Goal: Task Accomplishment & Management: Complete application form

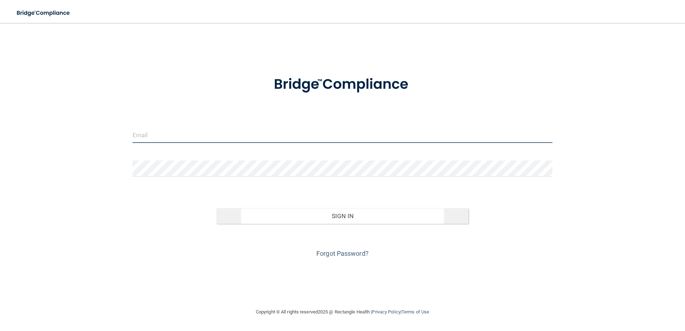
type input "[PERSON_NAME][EMAIL_ADDRESS][DOMAIN_NAME]"
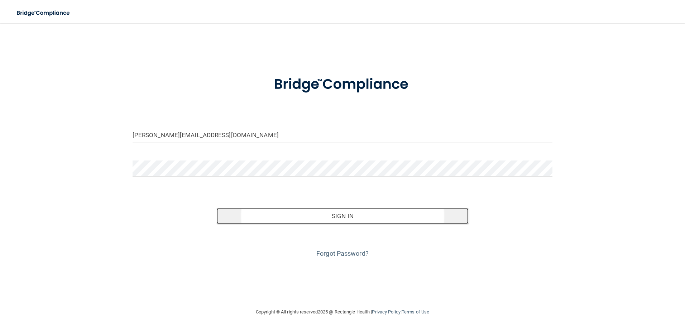
click at [376, 212] on button "Sign In" at bounding box center [342, 216] width 252 height 16
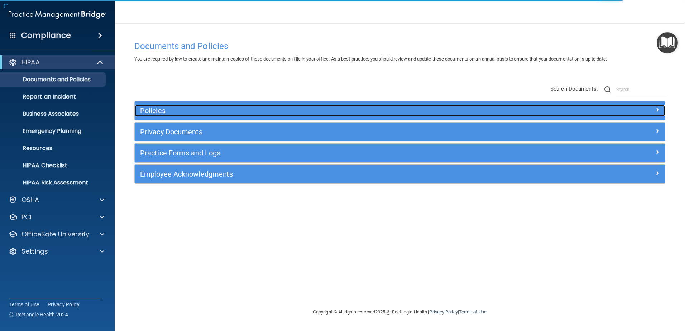
click at [170, 107] on h5 "Policies" at bounding box center [333, 111] width 387 height 8
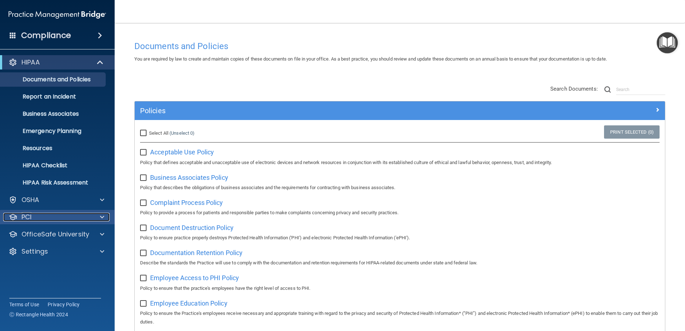
click at [70, 218] on div "PCI" at bounding box center [47, 217] width 89 height 9
click at [72, 219] on div "PCI" at bounding box center [47, 217] width 89 height 9
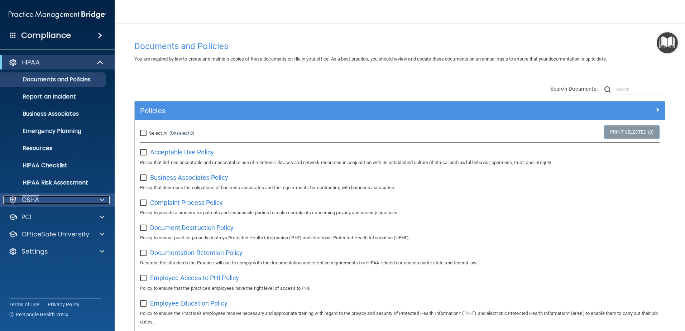
click at [87, 198] on div "OSHA" at bounding box center [47, 199] width 89 height 9
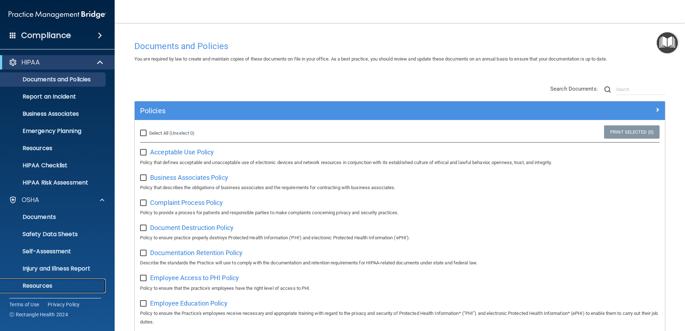
click at [48, 286] on p "Resources" at bounding box center [54, 285] width 98 height 7
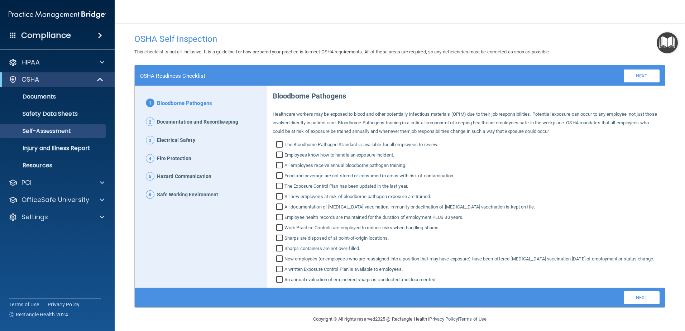
click at [278, 166] on input "All employees receive annual bloodborne pathogen training." at bounding box center [280, 166] width 8 height 7
checkbox input "true"
click at [276, 153] on input "Employees know how to handle an exposure incident." at bounding box center [280, 155] width 8 height 7
checkbox input "true"
click at [281, 142] on input "The Bloodborne Pathogen Standard is available for all employees to review." at bounding box center [280, 145] width 8 height 7
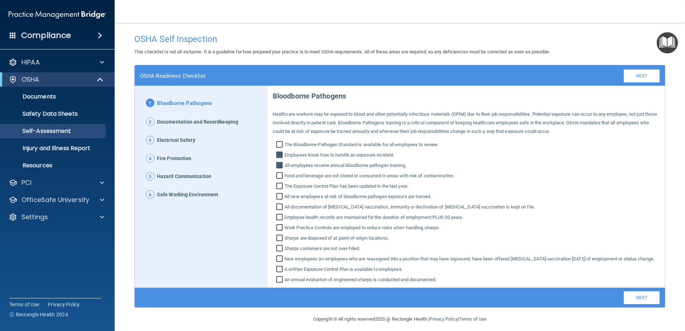
checkbox input "true"
click at [277, 174] on input "Food and beverage are not stored or consumed in areas with risk of contaminatio…" at bounding box center [280, 176] width 8 height 7
checkbox input "true"
click at [280, 188] on input "The Exposure Control Plan has been updated in the last year." at bounding box center [280, 186] width 8 height 7
checkbox input "true"
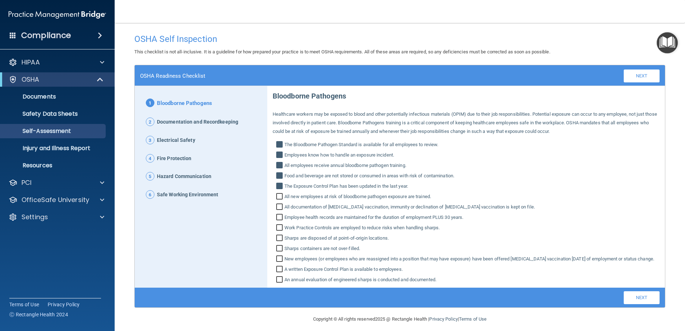
click at [276, 200] on input "All new employees at risk of bloodborne pathogen exposure are trained." at bounding box center [280, 197] width 8 height 7
checkbox input "true"
click at [278, 208] on input "All documentation of [MEDICAL_DATA] vaccination, immunity or declination of [ME…" at bounding box center [280, 207] width 8 height 7
checkbox input "true"
click at [276, 217] on input "Employee health records are maintained for the duration of employment PLUS 30 y…" at bounding box center [280, 217] width 8 height 7
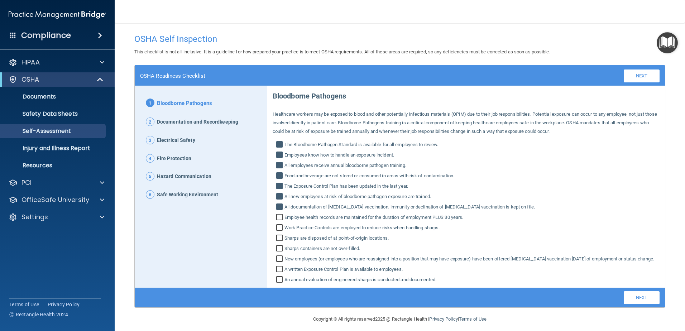
checkbox input "true"
click at [279, 227] on input "Work Practice Controls are employed to reduce risks when handling sharps." at bounding box center [280, 228] width 8 height 7
checkbox input "true"
click at [281, 241] on input "Sharps are disposed of at point‐of‐origin locations." at bounding box center [280, 238] width 8 height 7
checkbox input "true"
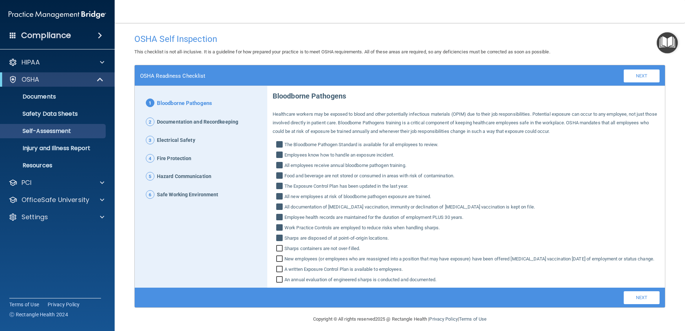
click at [278, 250] on input "Sharps containers are not over‐filled." at bounding box center [280, 249] width 8 height 7
checkbox input "true"
click at [278, 259] on input "New employees (or employees who are reassigned into a position that may have ex…" at bounding box center [280, 259] width 8 height 7
checkbox input "true"
click at [280, 274] on input "A written Exposure Control Plan is available to employees." at bounding box center [280, 269] width 8 height 7
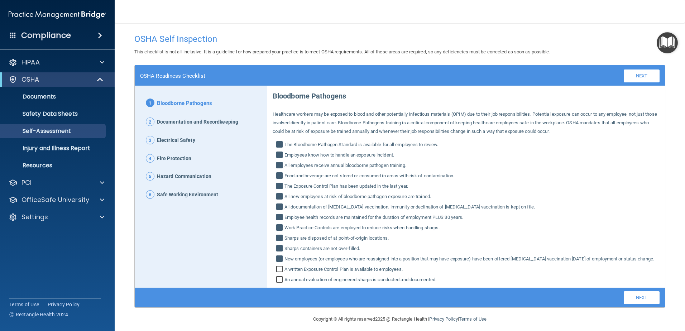
checkbox input "true"
click at [276, 284] on input "An annual evaluation of engineered sharps is conducted and documented." at bounding box center [280, 280] width 8 height 7
checkbox input "true"
click at [628, 304] on link "Next" at bounding box center [641, 297] width 36 height 13
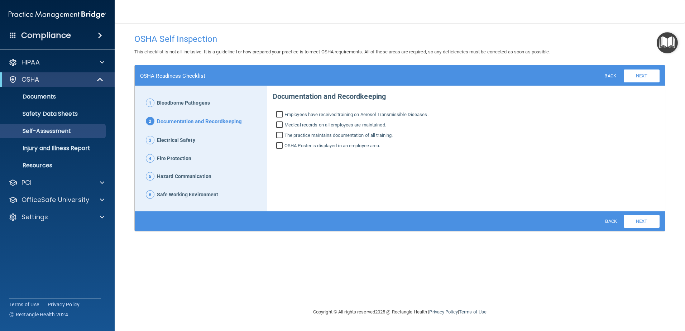
click at [278, 114] on input "Employees have received training on Aerosol Transmissible Diseases." at bounding box center [280, 115] width 8 height 7
checkbox input "true"
click at [280, 123] on input "Medical records on all employees are maintained." at bounding box center [280, 125] width 8 height 7
checkbox input "true"
click at [279, 137] on input "The practice maintains documentation of all training." at bounding box center [280, 135] width 8 height 7
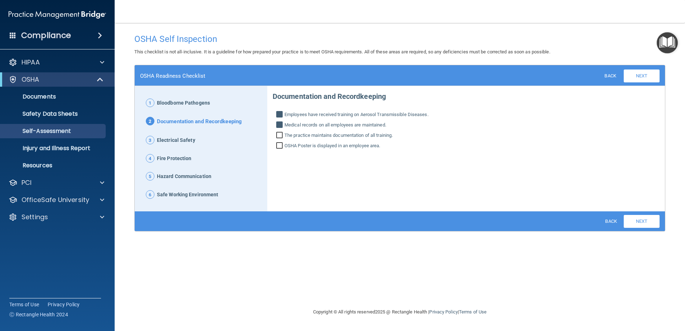
checkbox input "true"
click at [277, 144] on input "OSHA Poster is displayed in an employee area." at bounding box center [280, 146] width 8 height 7
checkbox input "true"
click at [634, 229] on div "Back Next Download PDF" at bounding box center [400, 221] width 530 height 20
click at [634, 222] on link "Next" at bounding box center [641, 221] width 36 height 13
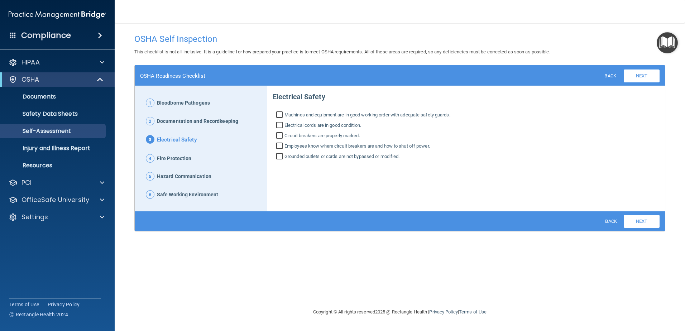
drag, startPoint x: 276, startPoint y: 113, endPoint x: 279, endPoint y: 119, distance: 5.8
click at [277, 114] on input "Machines and equipment are in good working order with adequate safety guards." at bounding box center [280, 115] width 8 height 7
checkbox input "true"
click at [279, 122] on input "Electrical cords are in good condition." at bounding box center [280, 125] width 8 height 7
checkbox input "true"
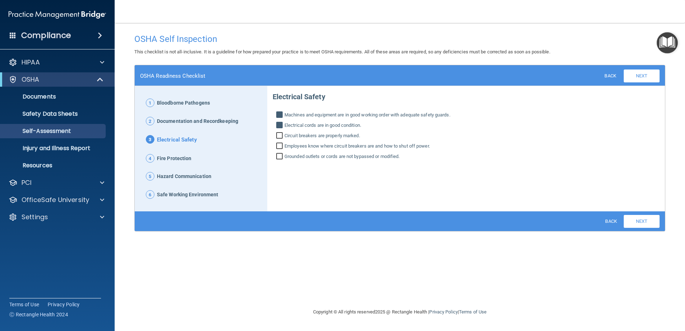
click at [281, 136] on input "Circuit breakers are properly marked." at bounding box center [280, 136] width 8 height 7
checkbox input "true"
click at [280, 147] on input "Employees know where circuit breakers are and how to shut off power." at bounding box center [280, 146] width 8 height 7
checkbox input "true"
click at [279, 156] on input "Grounded outlets or cords are not bypassed or modified." at bounding box center [280, 157] width 8 height 7
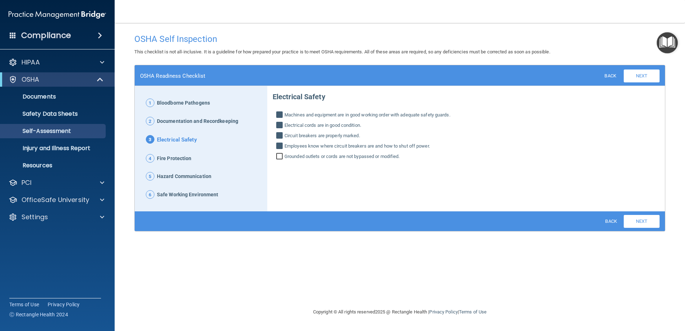
checkbox input "true"
click at [630, 221] on link "Next" at bounding box center [641, 221] width 36 height 13
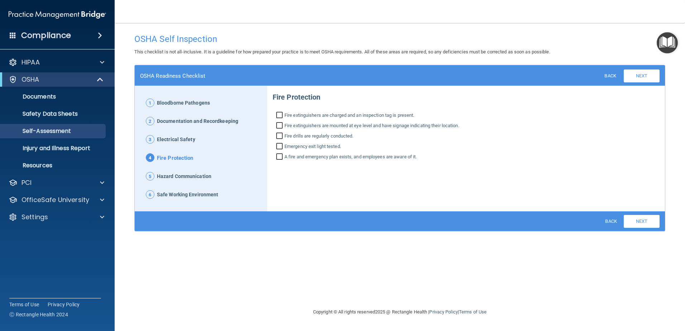
click at [280, 117] on input "Fire extinguishers are charged and an inspection tag is present." at bounding box center [280, 115] width 8 height 7
checkbox input "true"
click at [281, 125] on input "Fire extinguishers are mounted at eye level and have signage indicating their l…" at bounding box center [280, 126] width 8 height 7
checkbox input "true"
click at [276, 137] on input "Fire drills are regularly conducted." at bounding box center [280, 136] width 8 height 7
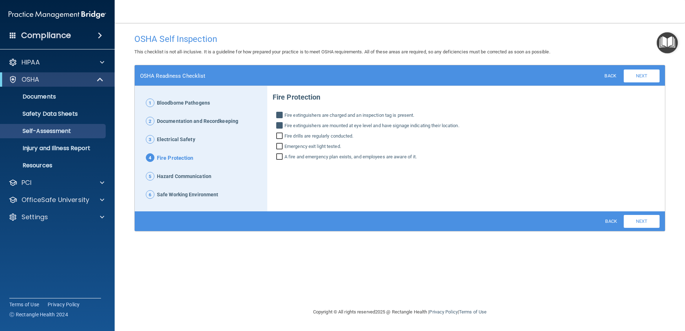
checkbox input "true"
click at [282, 146] on input "Emergency exit light tested." at bounding box center [280, 147] width 8 height 7
checkbox input "true"
click at [276, 159] on input "A fire and emergency plan exists, and employees are aware of it." at bounding box center [280, 157] width 8 height 7
checkbox input "true"
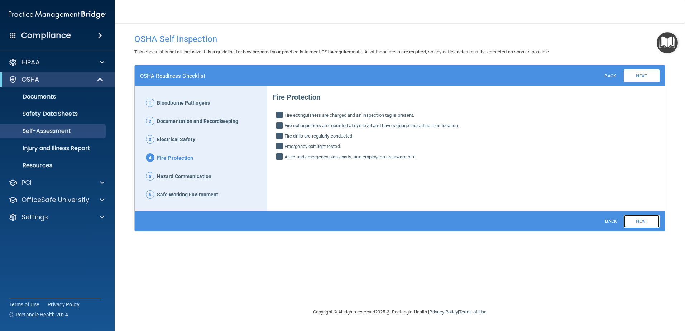
click at [631, 222] on link "Next" at bounding box center [641, 221] width 36 height 13
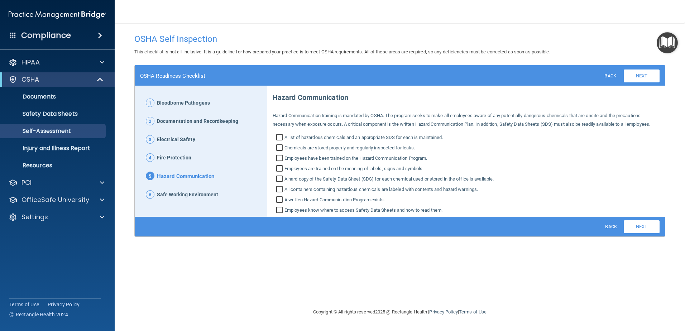
click at [279, 140] on input "A list of hazardous chemicals and an appropriate SDS for each is maintained." at bounding box center [280, 138] width 8 height 7
checkbox input "true"
click at [279, 150] on input "Chemicals are stored properly and regularly inspected for leaks." at bounding box center [280, 148] width 8 height 7
checkbox input "true"
click at [280, 155] on input "Employees have been trained on the Hazard Communication Program." at bounding box center [280, 158] width 8 height 7
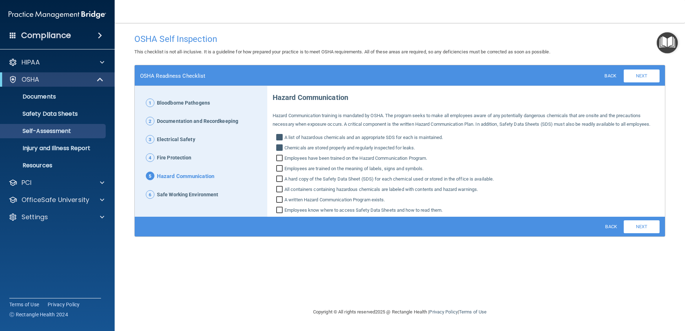
checkbox input "true"
click at [280, 167] on input "Employees are trained on the meaning of labels, signs and symbols." at bounding box center [280, 169] width 8 height 7
checkbox input "true"
click at [277, 179] on input "A hard copy of the Safety Data Sheet (SDS) for each chemical used or stored in …" at bounding box center [280, 179] width 8 height 7
checkbox input "true"
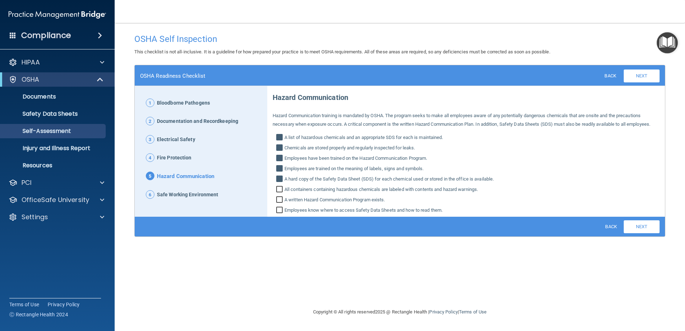
drag, startPoint x: 281, startPoint y: 186, endPoint x: 281, endPoint y: 192, distance: 5.7
click at [281, 187] on input "All containers containing hazardous chemicals are labeled with contents and haz…" at bounding box center [280, 190] width 8 height 7
checkbox input "true"
click at [280, 199] on input "A written Hazard Communication Program exists." at bounding box center [280, 200] width 8 height 7
checkbox input "true"
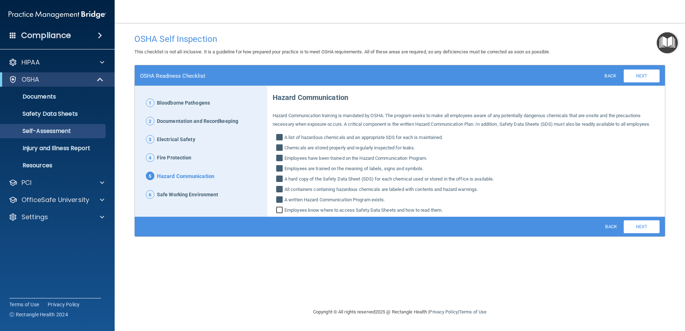
click at [278, 209] on input "Employees know where to access Safety Data Sheets and how to read them." at bounding box center [280, 210] width 8 height 7
checkbox input "true"
click at [630, 229] on link "Next" at bounding box center [641, 226] width 36 height 13
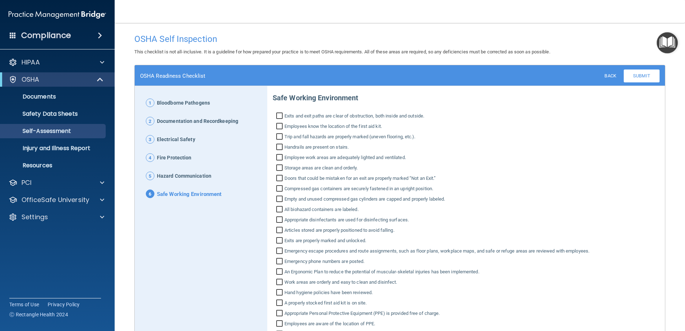
click at [280, 117] on input "Exits and exit paths are clear of obstruction, both inside and outside." at bounding box center [280, 116] width 8 height 7
checkbox input "true"
click at [280, 127] on input "Employees know the location of the first aid kit." at bounding box center [280, 127] width 8 height 7
checkbox input "true"
click at [280, 136] on input "Trip and fall hazards are properly marked (uneven flooring, etc.)." at bounding box center [280, 137] width 8 height 7
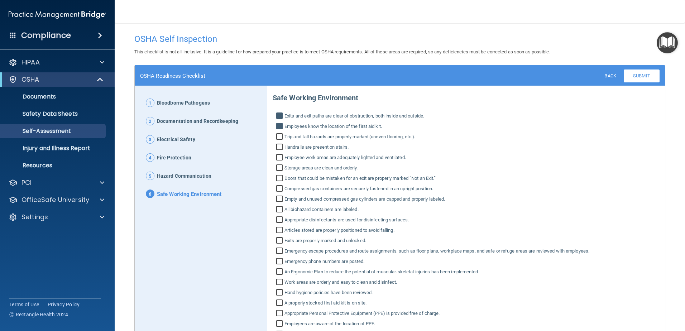
checkbox input "true"
click at [278, 150] on input "Handrails are present on stairs." at bounding box center [280, 147] width 8 height 7
checkbox input "true"
click at [279, 158] on input "Employee work areas are adequately lighted and ventilated." at bounding box center [280, 158] width 8 height 7
checkbox input "true"
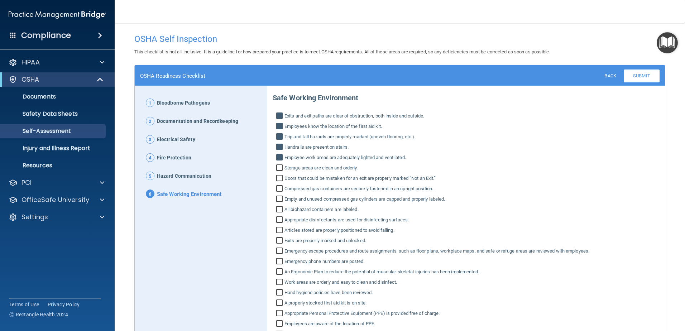
click at [279, 165] on input "Storage areas are clean and orderly." at bounding box center [280, 168] width 8 height 7
checkbox input "true"
click at [277, 177] on input "Doors that could be mistaken for an exit are properly marked “Not an Exit.”" at bounding box center [280, 178] width 8 height 7
checkbox input "true"
click at [281, 189] on input "Compressed gas containers are securely fastened in an upright position." at bounding box center [280, 189] width 8 height 7
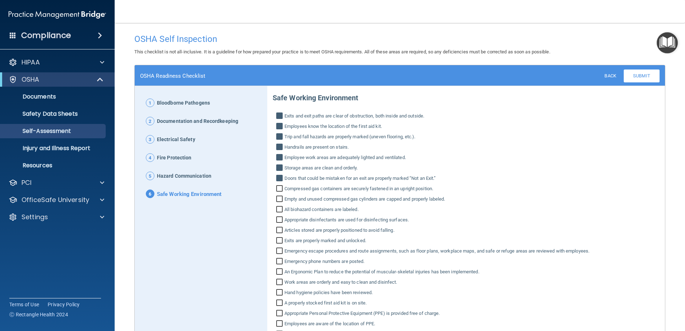
checkbox input "true"
click at [280, 196] on input "Empty and unused compressed gas cylinders are capped and properly labeled." at bounding box center [280, 199] width 8 height 7
checkbox input "true"
click at [279, 207] on input "All biohazard containers are labeled." at bounding box center [280, 210] width 8 height 7
checkbox input "true"
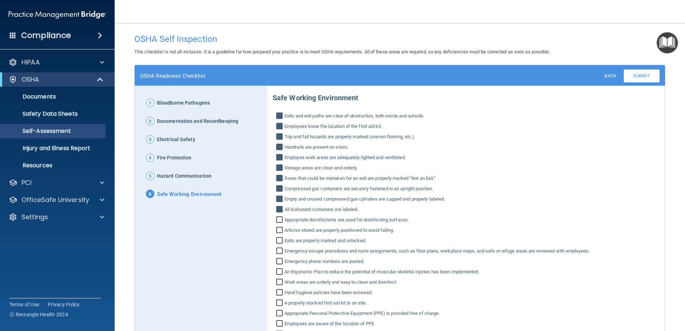
click at [279, 219] on input "Appropriate disinfectants are used for disinfecting surfaces." at bounding box center [280, 220] width 8 height 7
checkbox input "true"
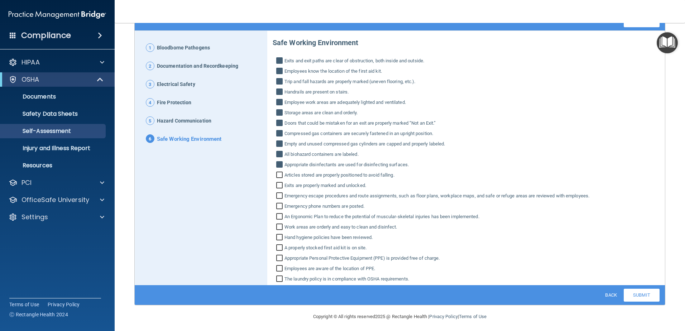
scroll to position [58, 0]
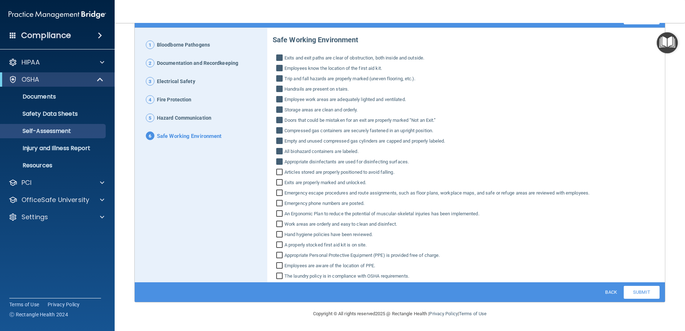
click at [278, 177] on div "Safe Working Environment Exits and exit paths are clear of obstruction, both in…" at bounding box center [465, 155] width 387 height 251
click at [278, 175] on input "Articles stored are properly positioned to avoid falling." at bounding box center [280, 172] width 8 height 7
checkbox input "true"
click at [280, 181] on input "Exits are properly marked and unlocked." at bounding box center [280, 183] width 8 height 7
checkbox input "true"
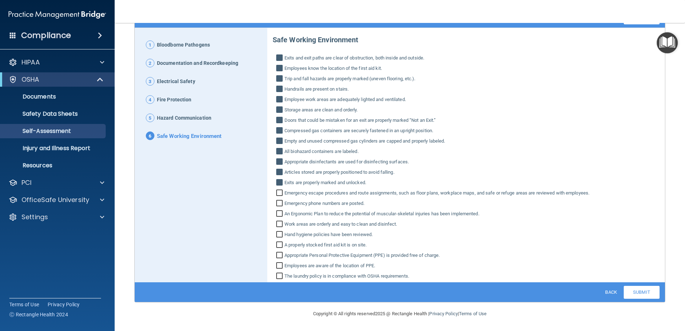
click at [278, 193] on input "Emergency escape procedures and route assignments, such as floor plans, workpla…" at bounding box center [280, 193] width 8 height 7
checkbox input "true"
click at [277, 206] on input "Emergency phone numbers are posted." at bounding box center [280, 203] width 8 height 7
checkbox input "true"
click at [279, 216] on input "An Ergonomic Plan to reduce the potential of muscular‐skeletal injuries has bee…" at bounding box center [280, 214] width 8 height 7
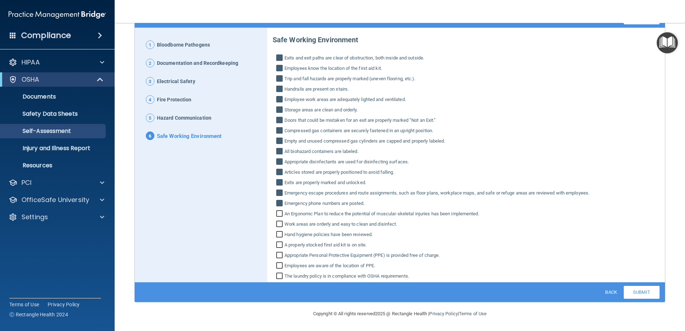
checkbox input "true"
click at [279, 222] on input "Work areas are orderly and easy to clean and disinfect." at bounding box center [280, 224] width 8 height 7
checkbox input "true"
click at [278, 232] on input "Hand hygiene policies have been reviewed." at bounding box center [280, 235] width 8 height 7
checkbox input "true"
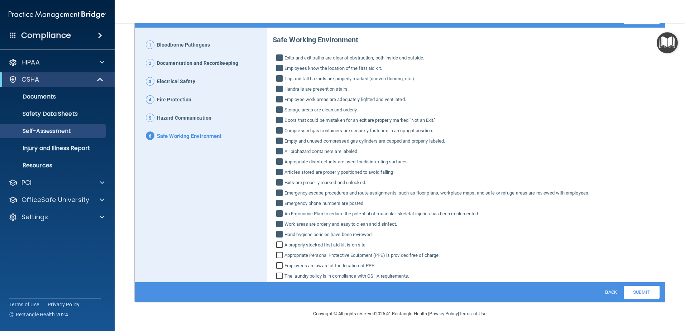
click at [276, 243] on input "A properly stocked first aid kit is on site." at bounding box center [280, 245] width 8 height 7
checkbox input "true"
click at [278, 255] on input "Appropriate Personal Protective Equipment (PPE) is provided free of charge." at bounding box center [280, 255] width 8 height 7
checkbox input "true"
click at [281, 269] on input "Employees are aware of the location of PPE." at bounding box center [280, 266] width 8 height 7
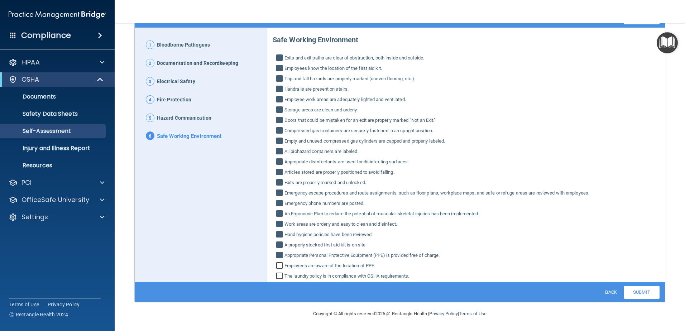
checkbox input "true"
click at [280, 274] on input "The laundry policy is in compliance with OSHA requirements." at bounding box center [280, 276] width 8 height 7
checkbox input "true"
click at [638, 288] on link "Submit" at bounding box center [641, 292] width 36 height 13
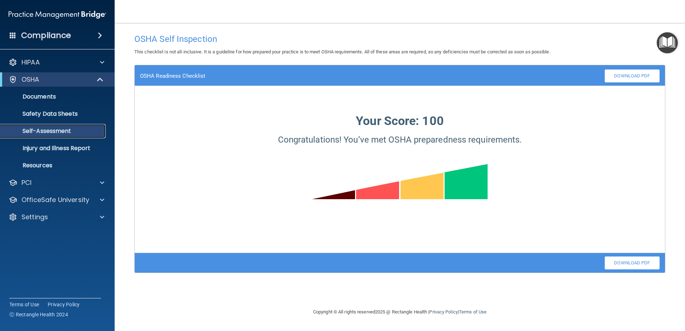
click at [52, 130] on p "Self-Assessment" at bounding box center [54, 130] width 98 height 7
click at [57, 128] on p "Self-Assessment" at bounding box center [54, 130] width 98 height 7
click at [68, 118] on link "Safety Data Sheets" at bounding box center [49, 114] width 113 height 14
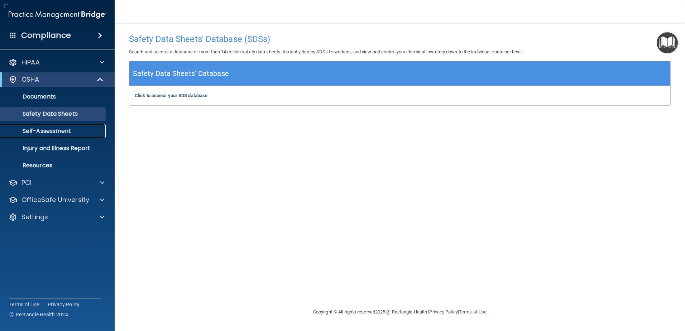
click at [63, 133] on p "Self-Assessment" at bounding box center [54, 130] width 98 height 7
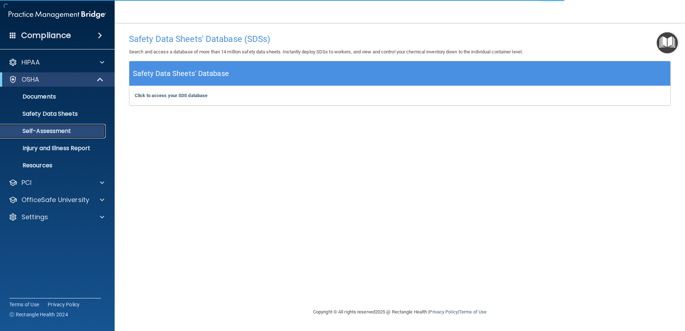
click at [65, 131] on p "Self-Assessment" at bounding box center [54, 130] width 98 height 7
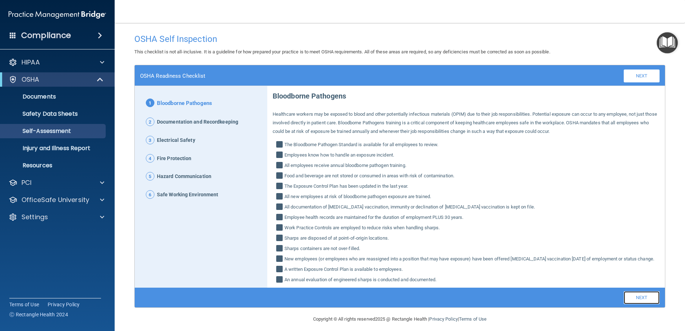
click at [648, 300] on link "Next" at bounding box center [641, 297] width 36 height 13
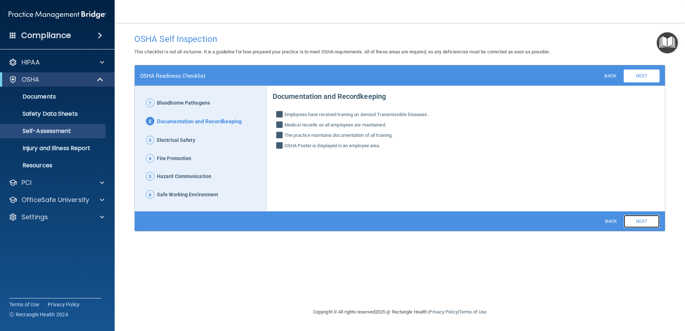
click at [644, 222] on link "Next" at bounding box center [641, 221] width 36 height 13
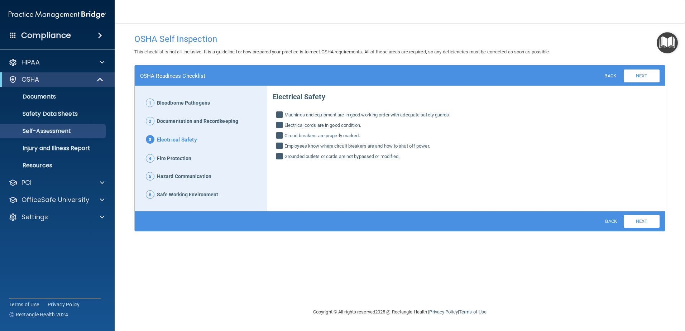
click at [280, 145] on input "Employees know where circuit breakers are and how to shut off power." at bounding box center [280, 146] width 8 height 7
checkbox input "true"
click at [642, 228] on div "Back Next Download PDF" at bounding box center [400, 221] width 530 height 20
click at [643, 224] on link "Next" at bounding box center [641, 221] width 36 height 13
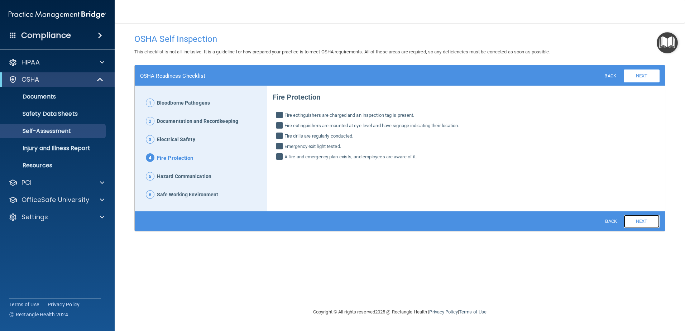
click at [633, 216] on link "Next" at bounding box center [641, 221] width 36 height 13
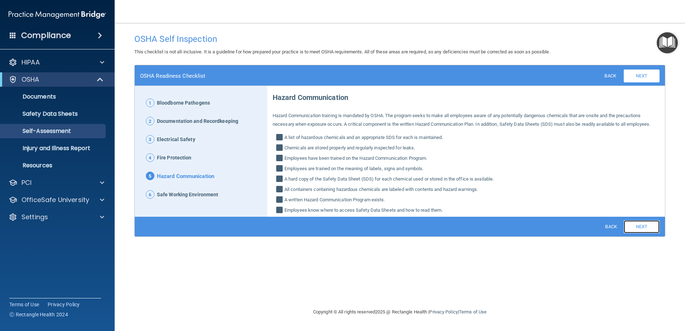
click at [656, 223] on link "Next" at bounding box center [641, 226] width 36 height 13
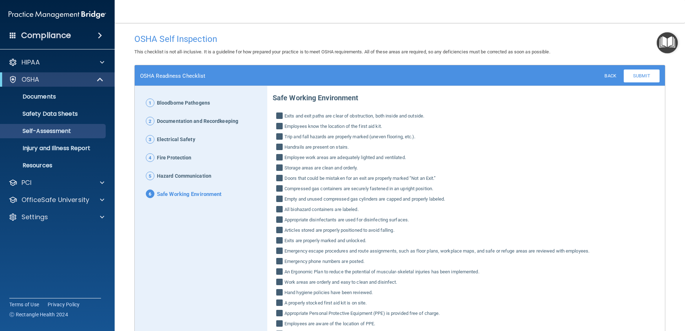
click at [280, 146] on input "Handrails are present on stairs." at bounding box center [280, 147] width 8 height 7
click at [279, 148] on input "Handrails are present on stairs." at bounding box center [280, 147] width 8 height 7
checkbox input "true"
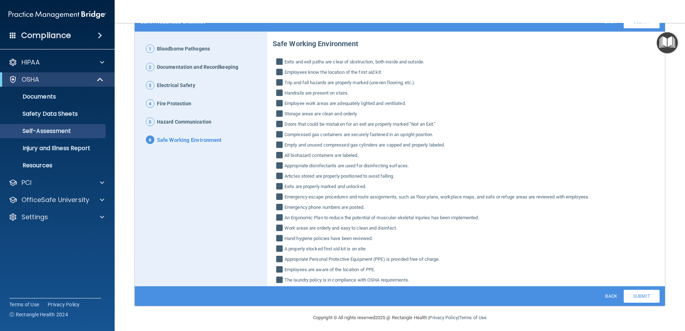
scroll to position [58, 0]
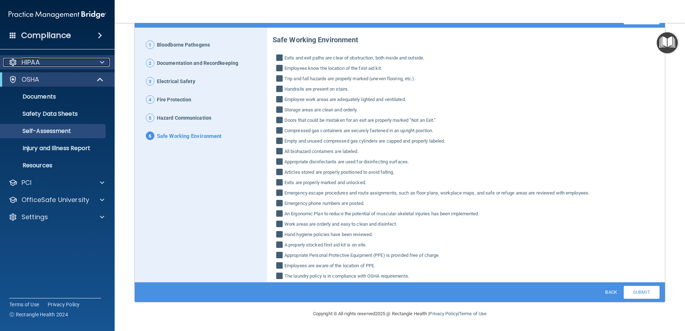
click at [82, 59] on div "HIPAA" at bounding box center [47, 62] width 89 height 9
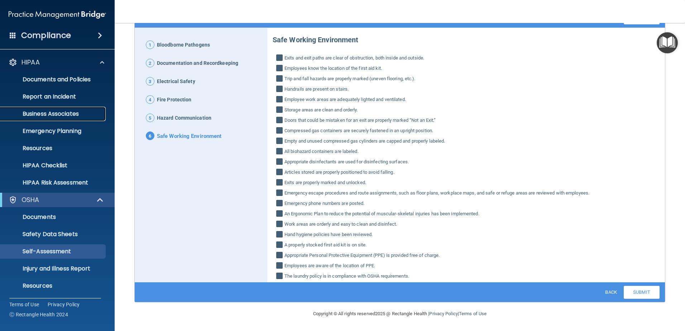
click at [66, 117] on p "Business Associates" at bounding box center [54, 113] width 98 height 7
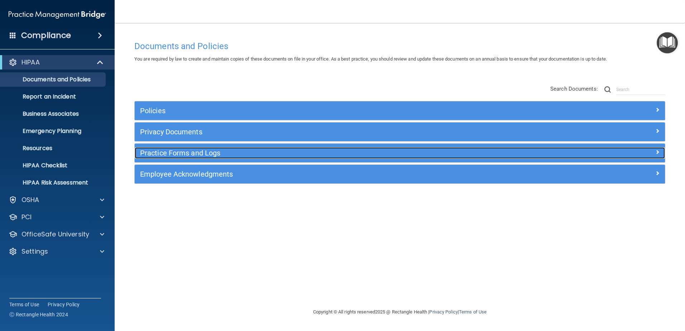
click at [214, 150] on h5 "Practice Forms and Logs" at bounding box center [333, 153] width 387 height 8
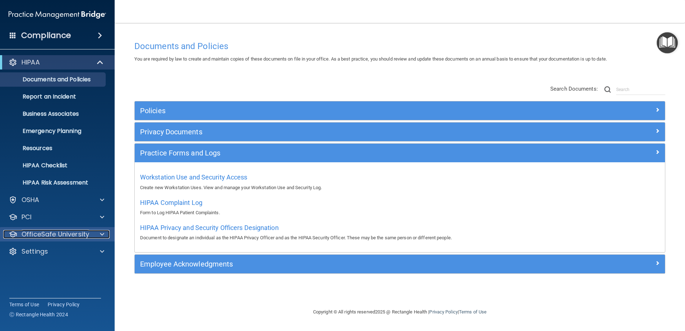
click at [101, 235] on span at bounding box center [102, 234] width 4 height 9
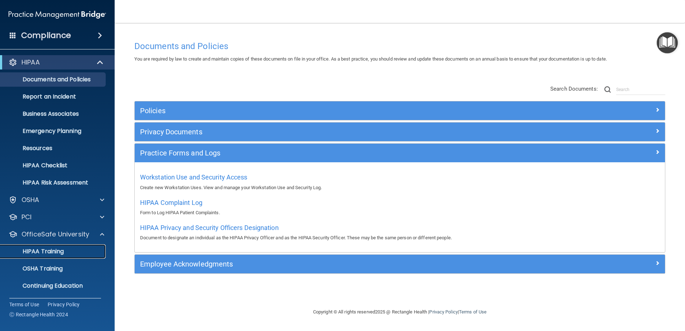
click at [63, 252] on p "HIPAA Training" at bounding box center [34, 251] width 59 height 7
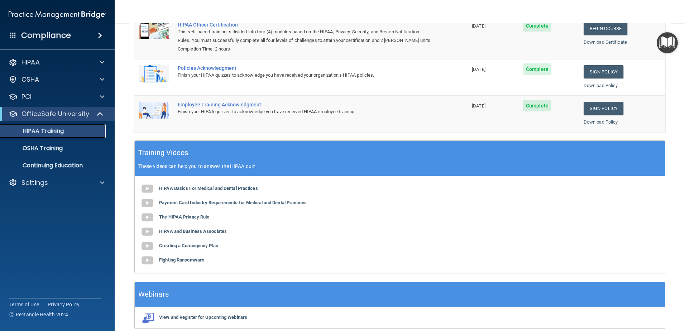
scroll to position [142, 0]
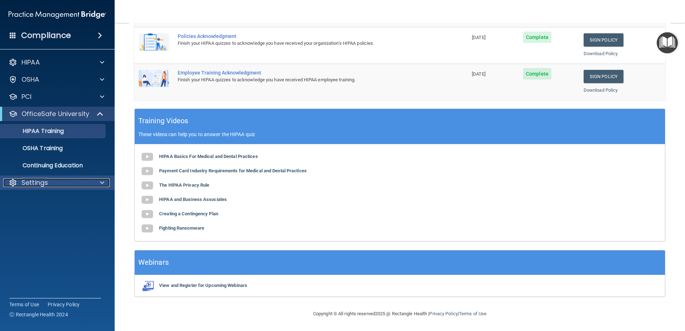
click at [69, 184] on div "Settings" at bounding box center [47, 182] width 89 height 9
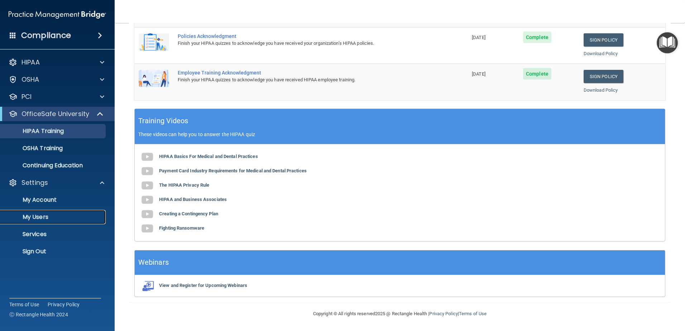
click at [61, 218] on p "My Users" at bounding box center [54, 216] width 98 height 7
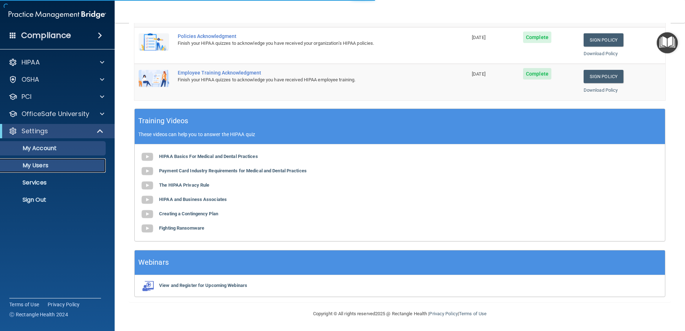
select select "20"
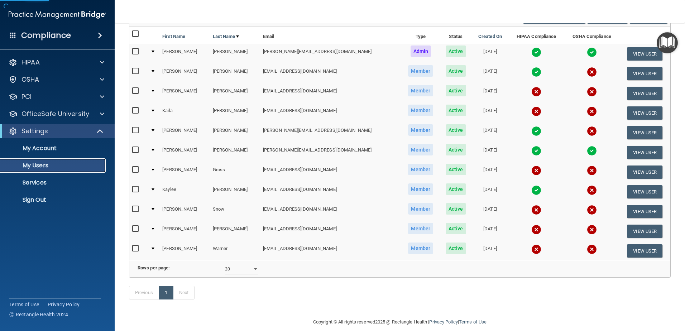
scroll to position [49, 0]
